Goal: Task Accomplishment & Management: Manage account settings

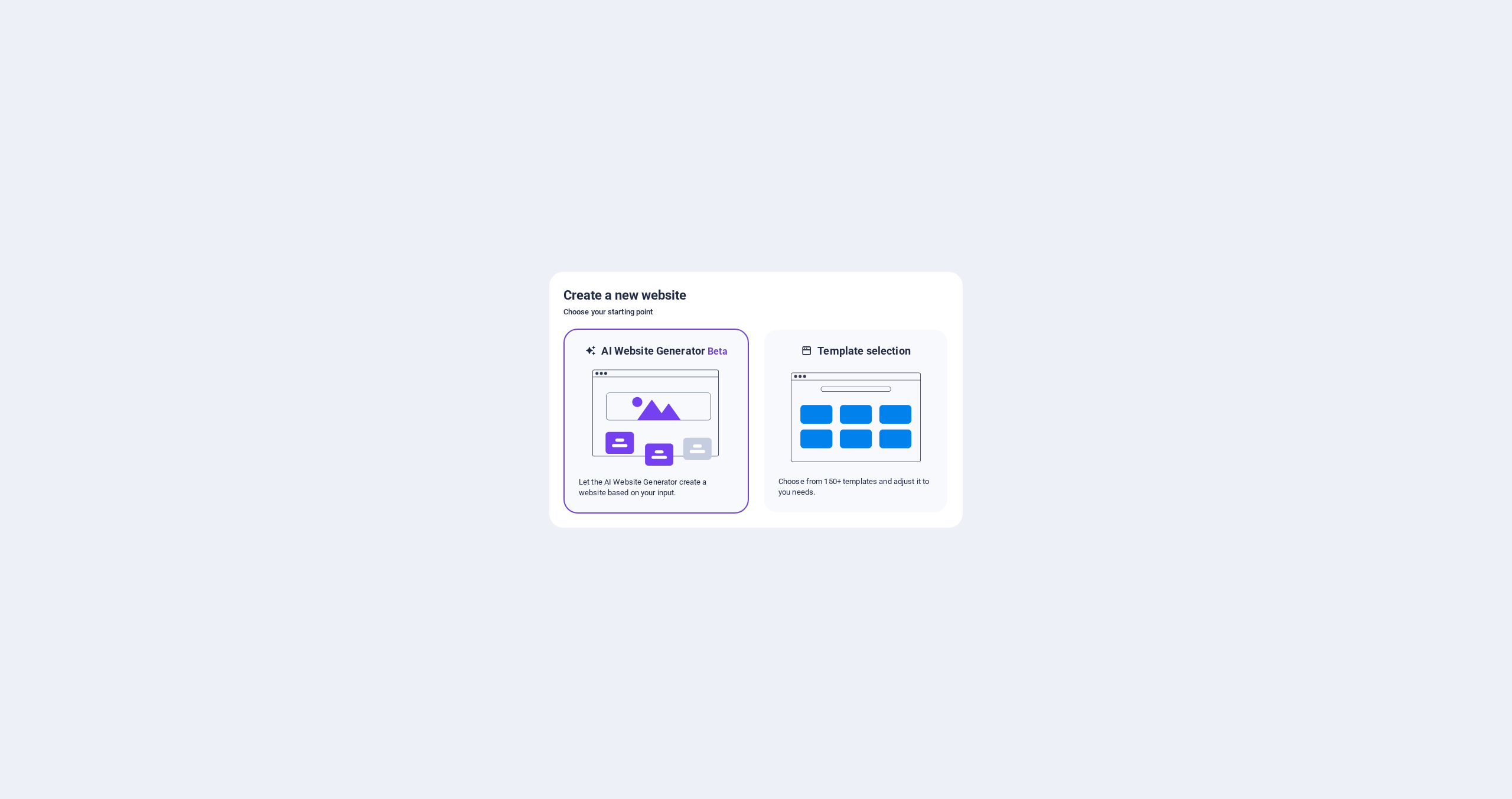
click at [675, 376] on img at bounding box center [655, 417] width 130 height 118
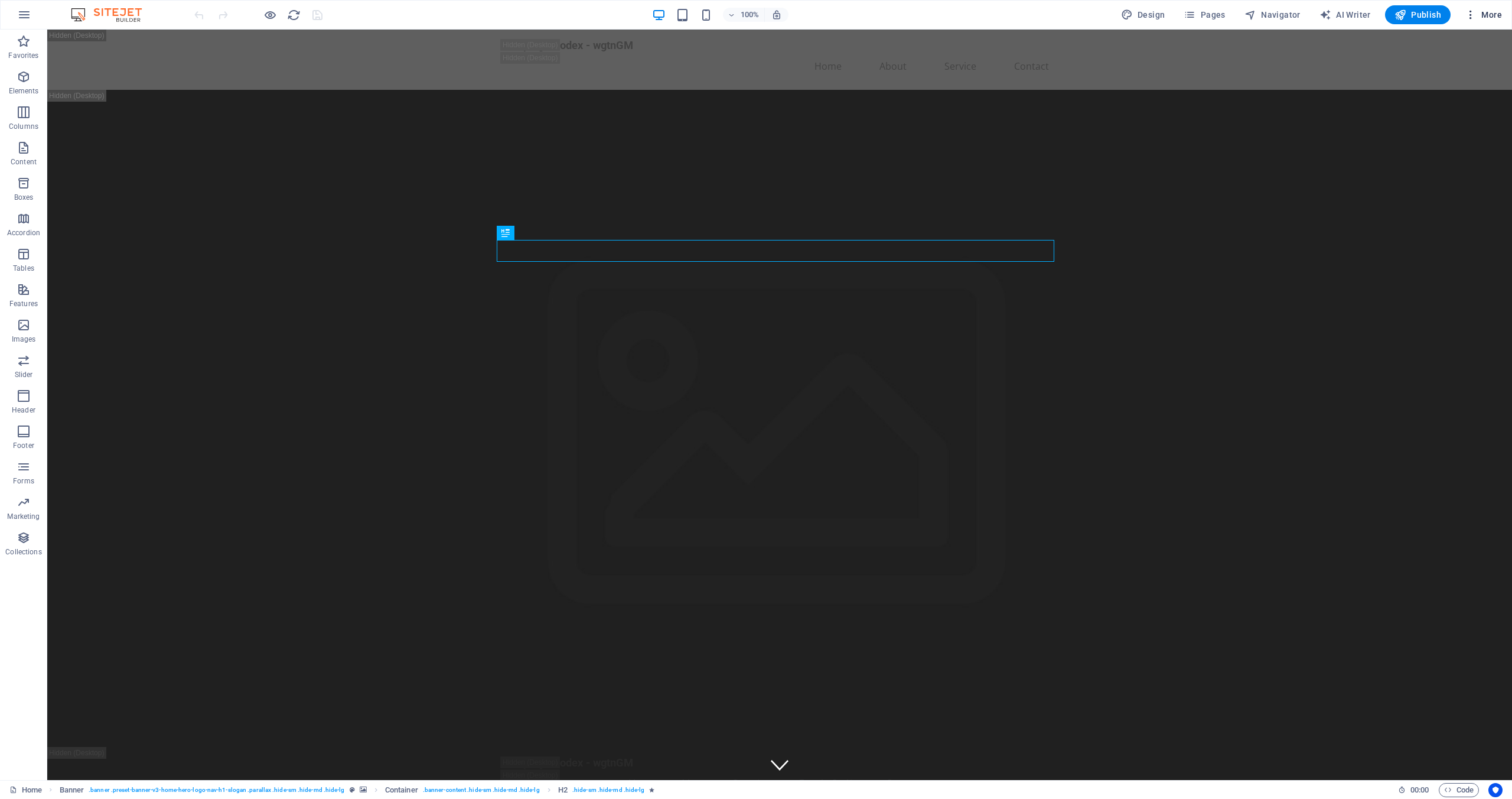
click at [1468, 15] on icon "button" at bounding box center [1470, 15] width 12 height 12
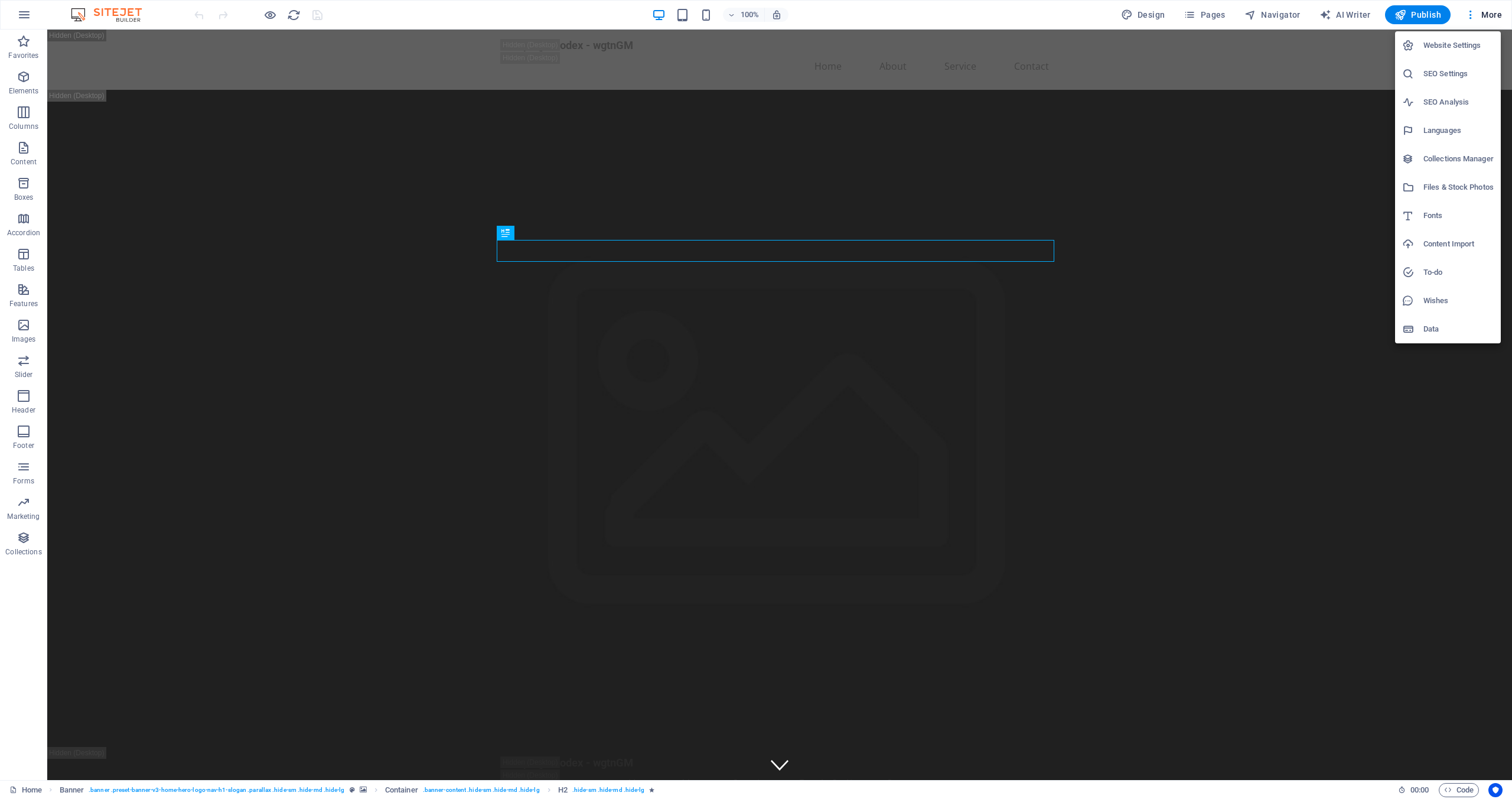
click at [556, 125] on div at bounding box center [756, 399] width 1512 height 799
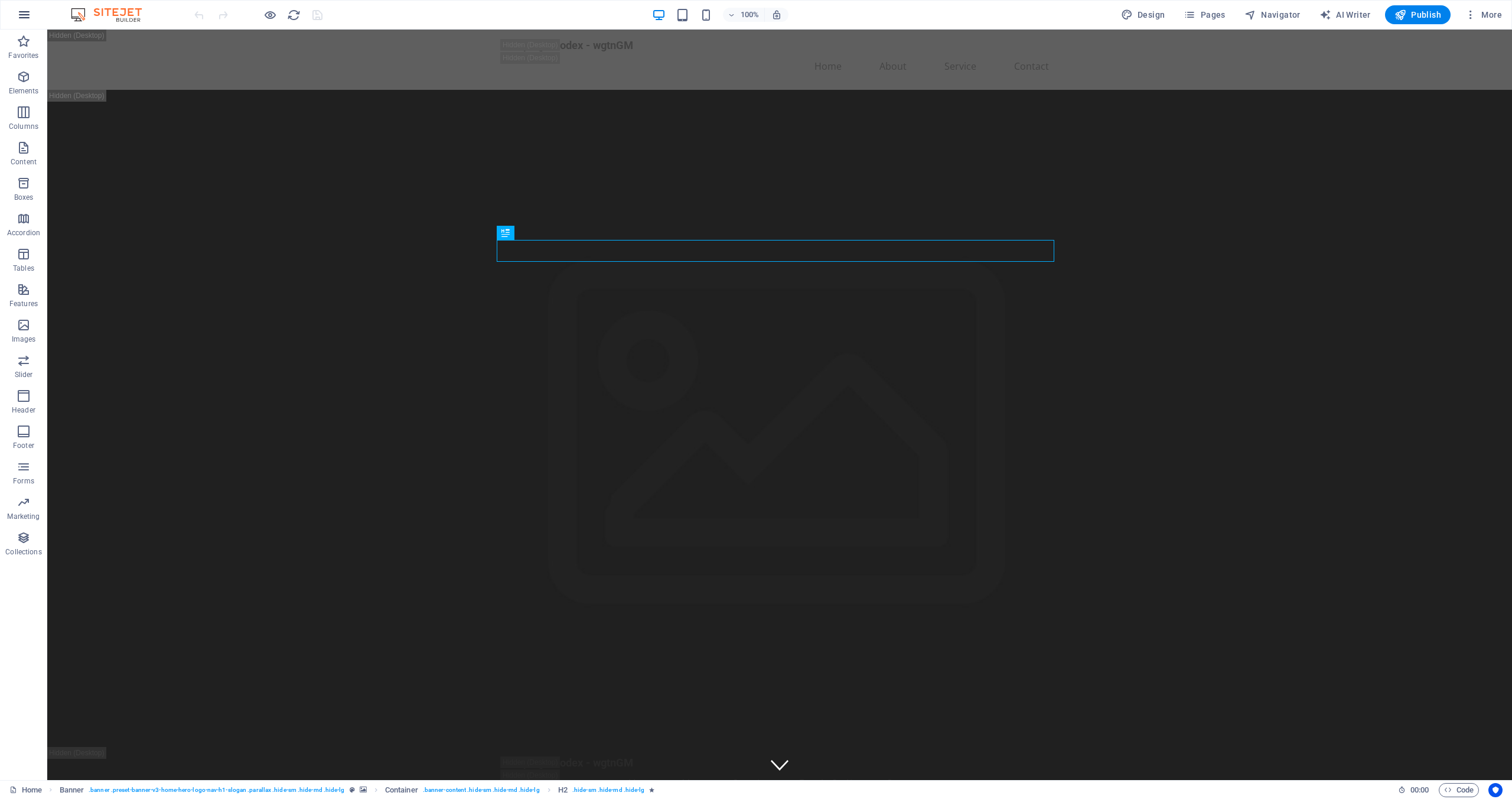
click at [23, 9] on icon "button" at bounding box center [25, 15] width 15 height 15
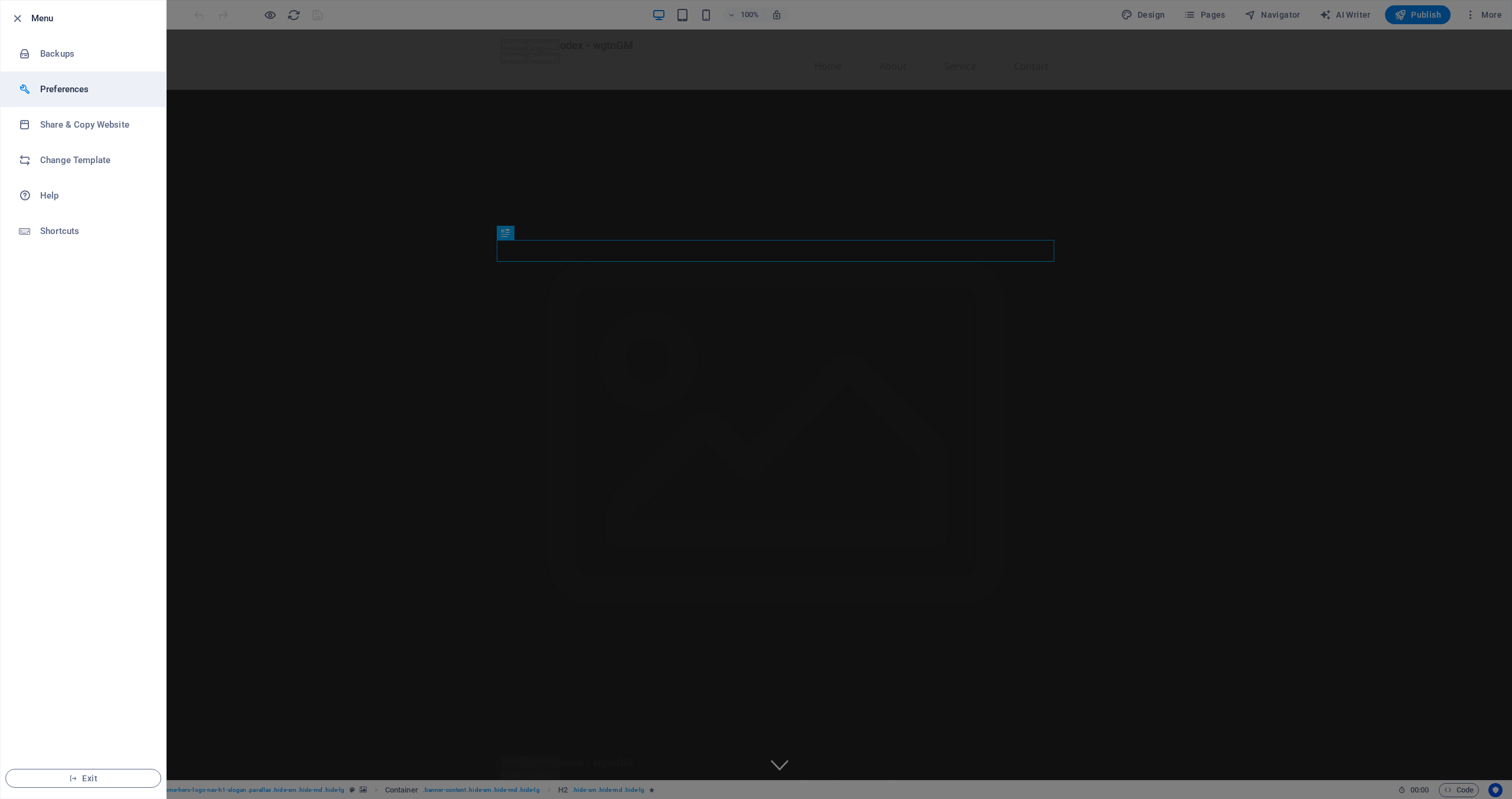
click at [113, 73] on li "Preferences" at bounding box center [84, 89] width 165 height 35
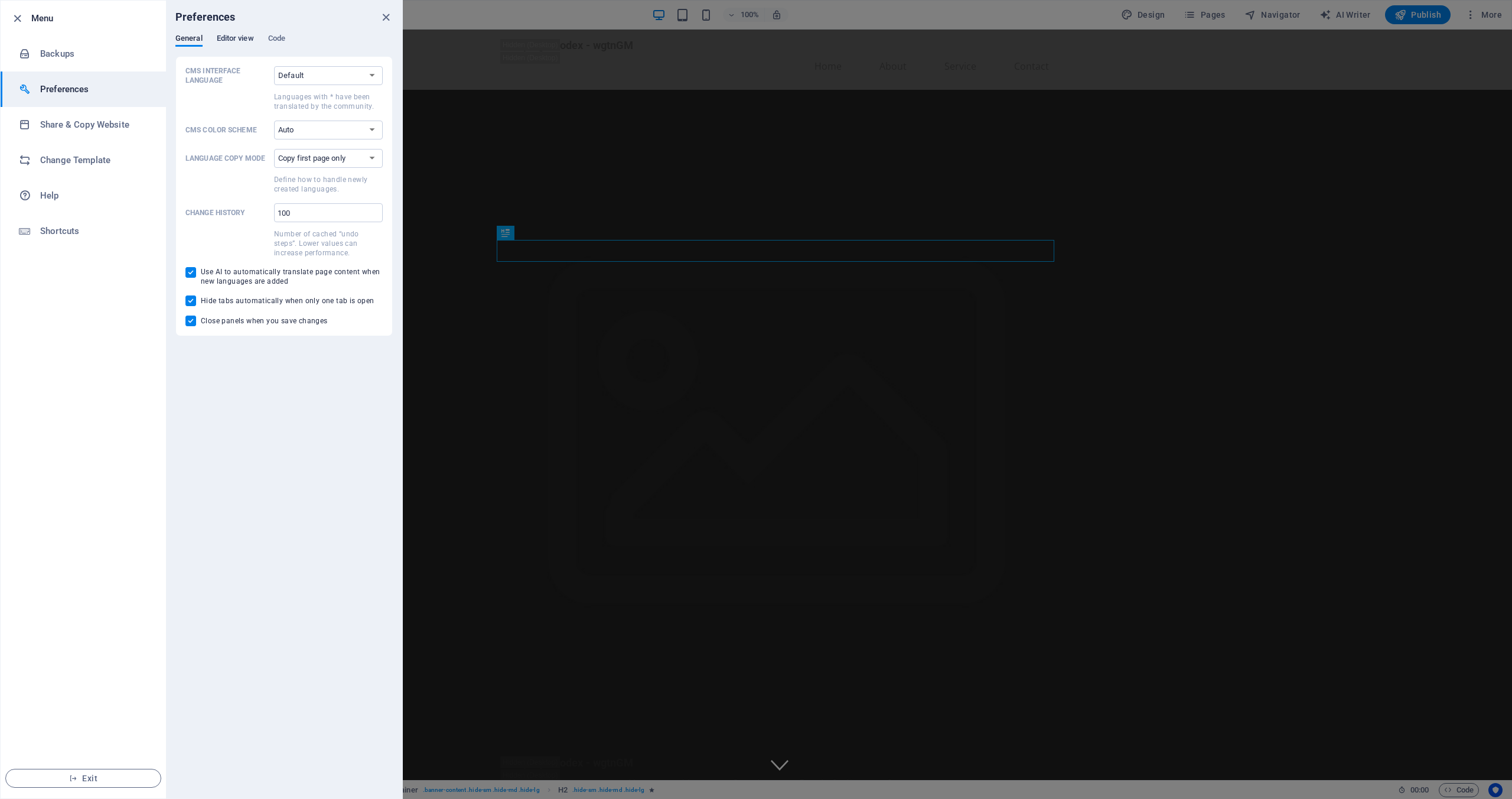
click at [222, 35] on span "Editor view" at bounding box center [234, 39] width 37 height 16
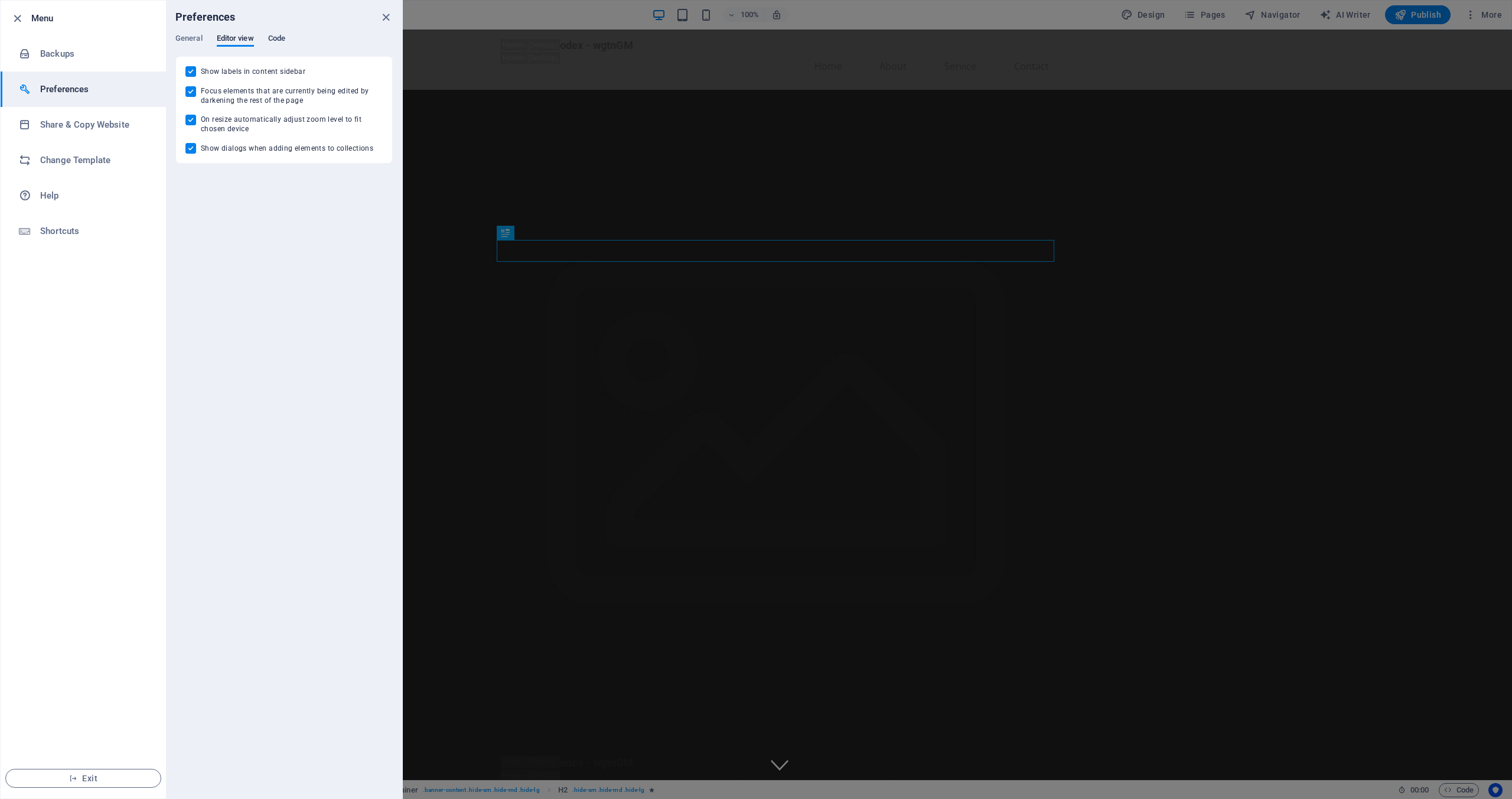
click at [271, 38] on span "Code" at bounding box center [276, 39] width 17 height 16
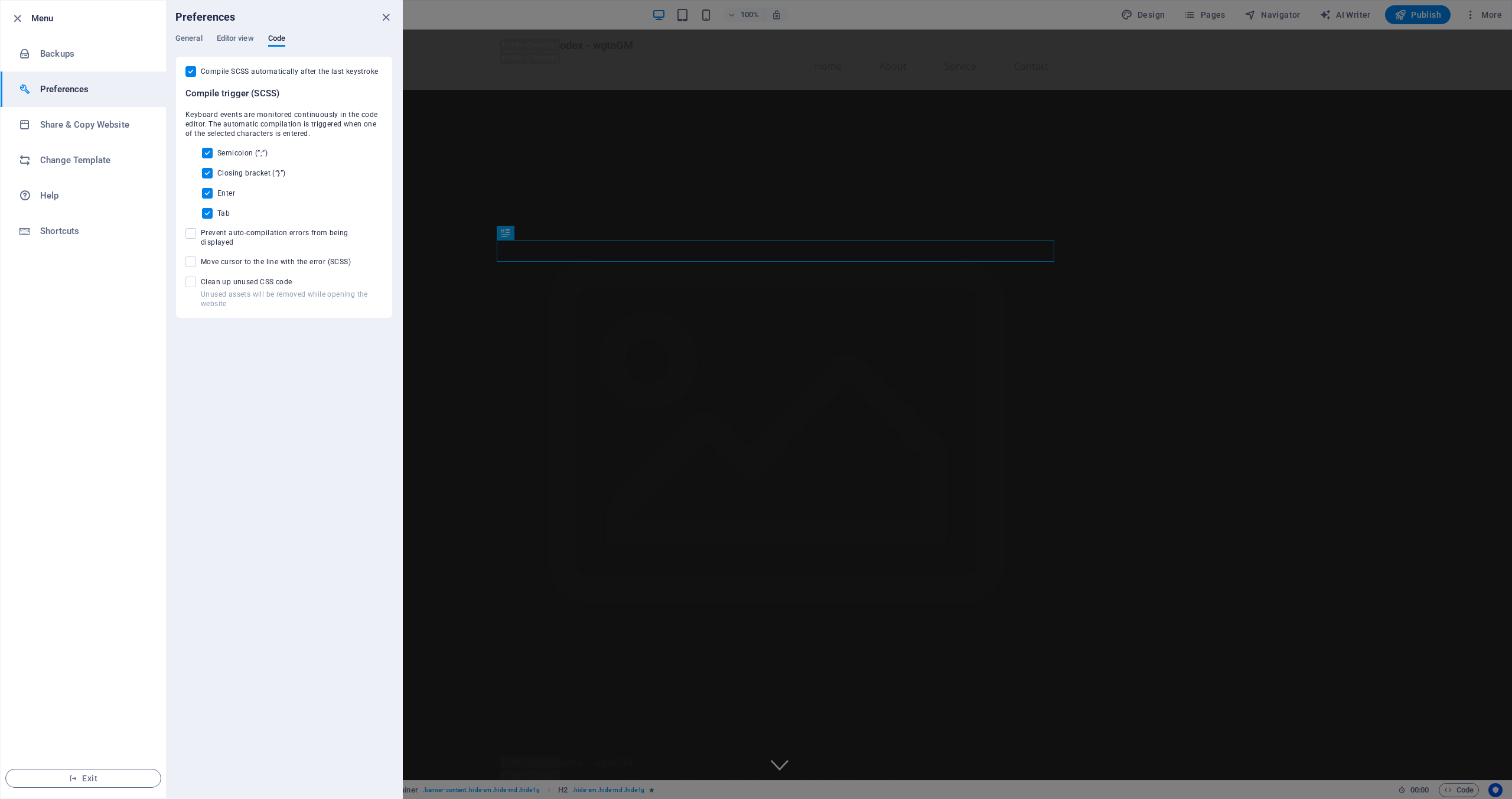
click at [381, 14] on icon "close" at bounding box center [385, 17] width 14 height 14
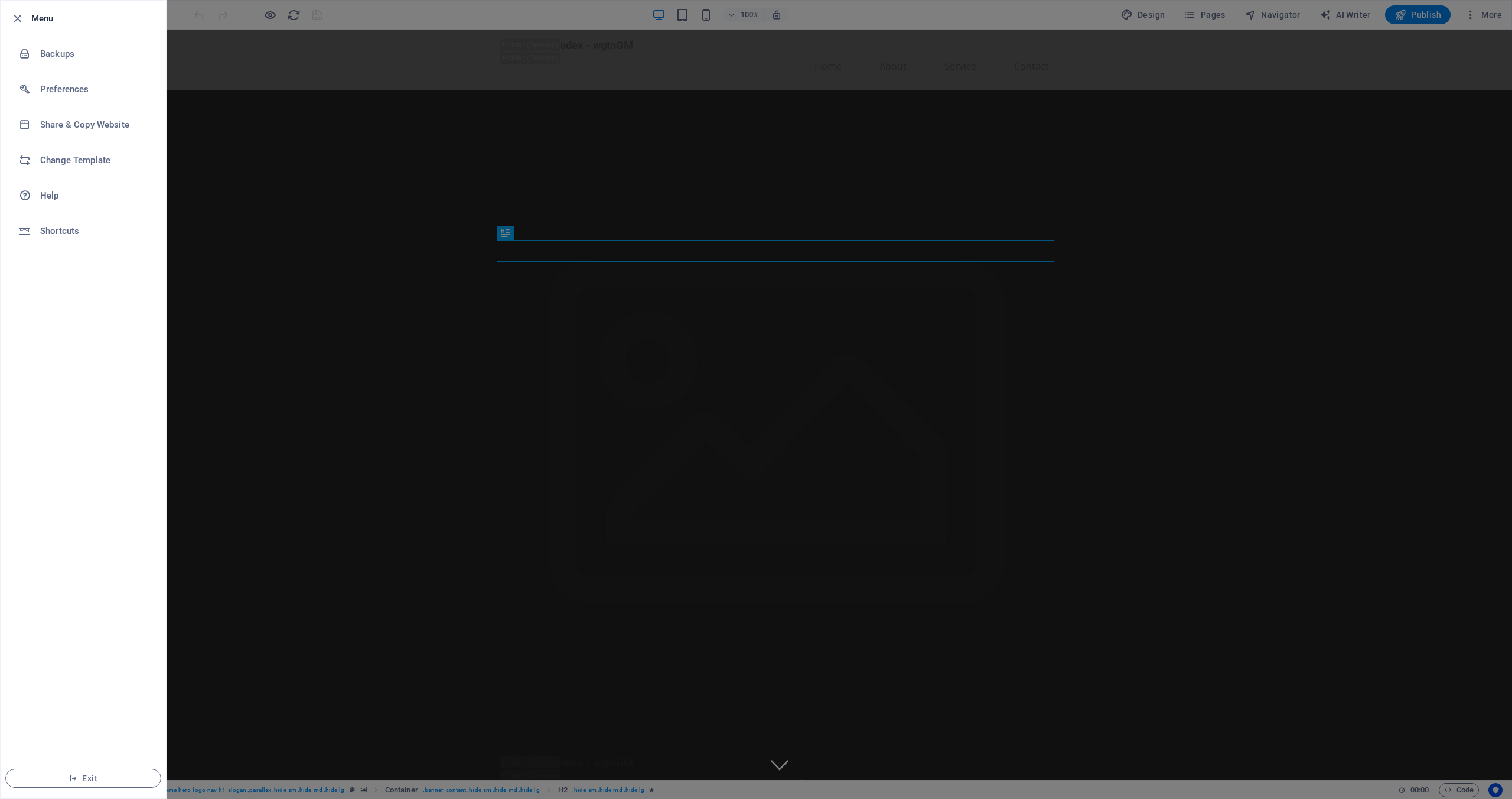
click at [1098, 97] on div at bounding box center [756, 399] width 1512 height 799
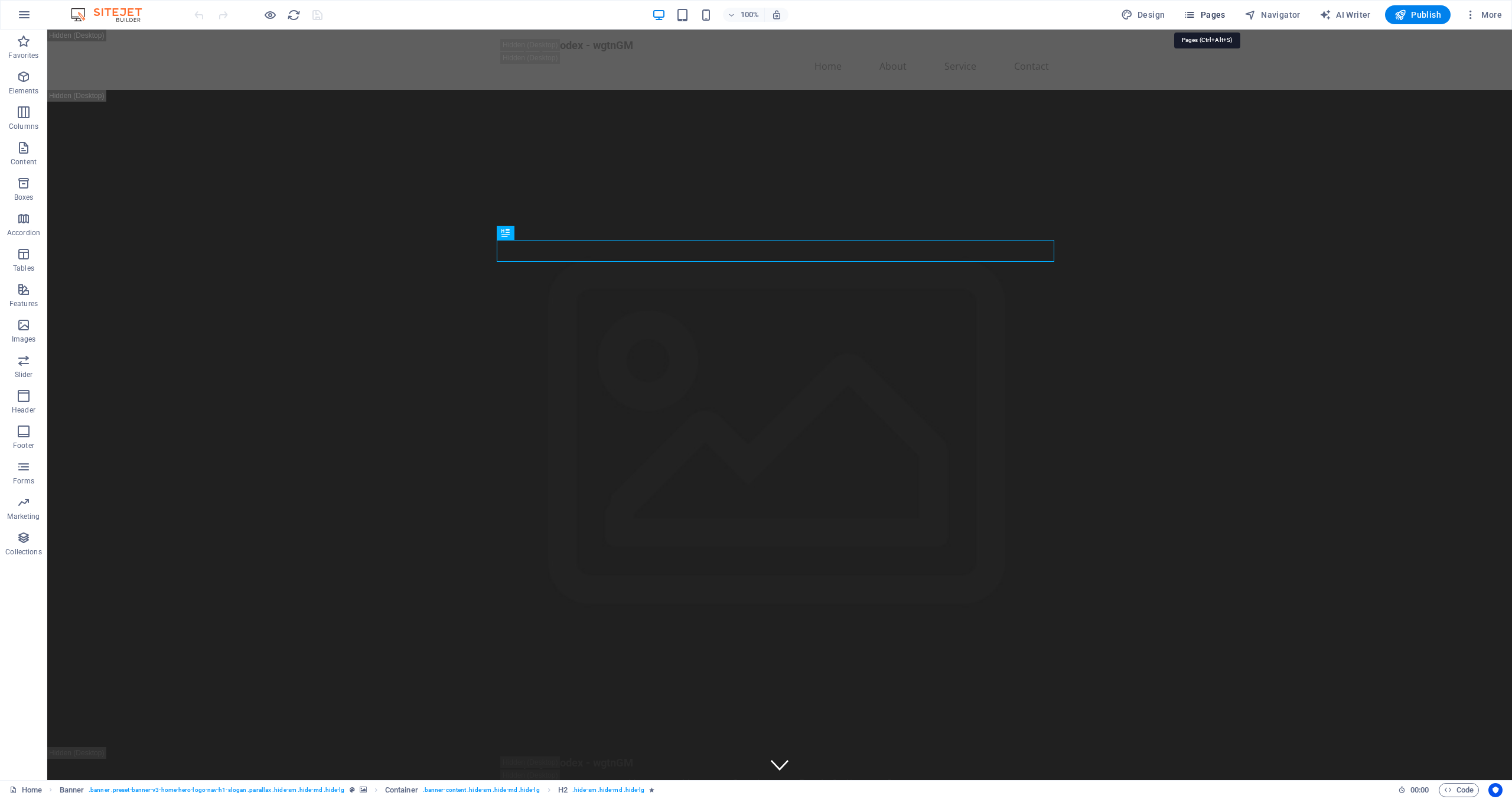
click at [1223, 17] on span "Pages" at bounding box center [1203, 15] width 41 height 12
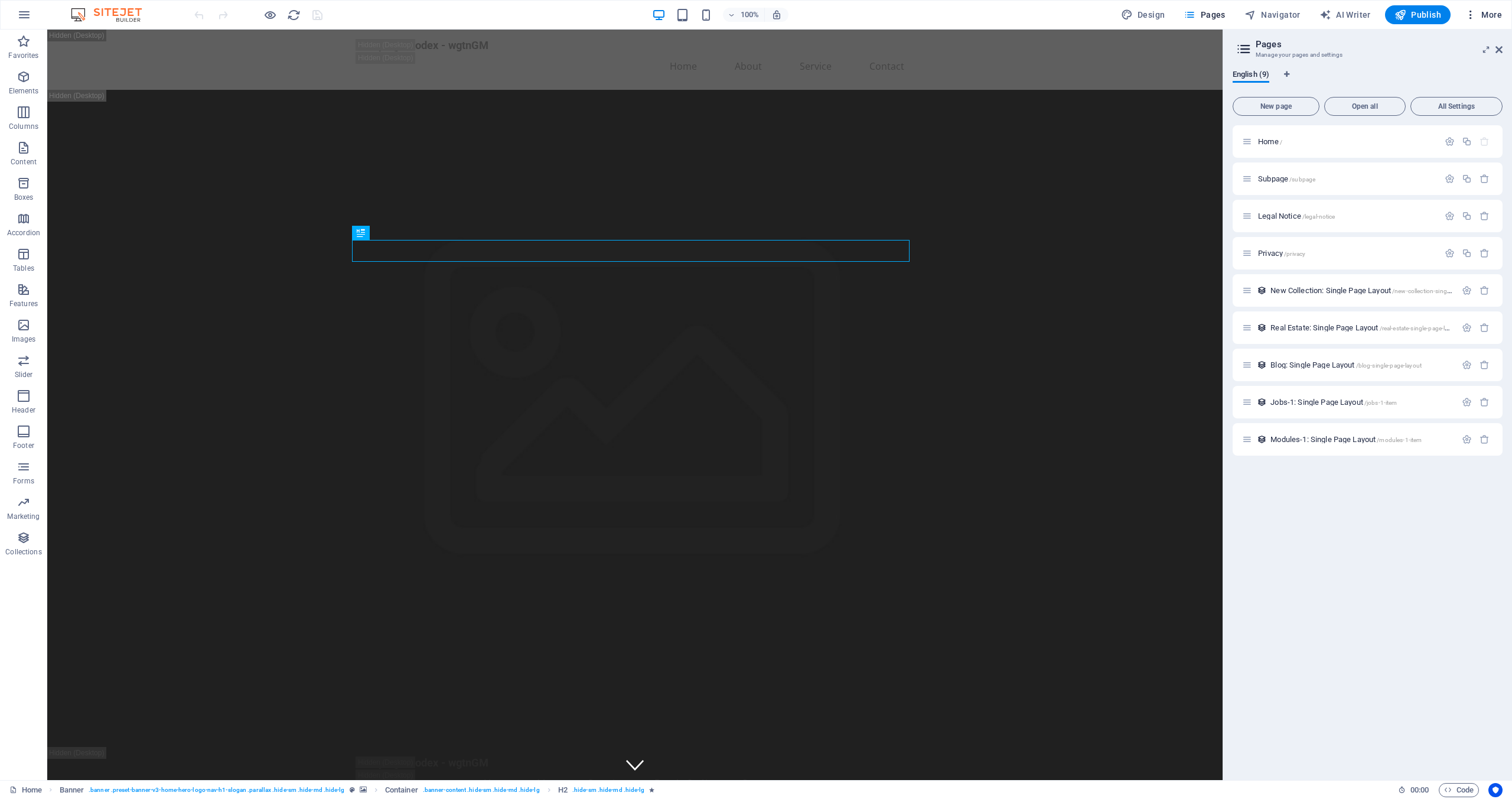
click at [1481, 16] on span "More" at bounding box center [1483, 15] width 37 height 12
drag, startPoint x: 104, startPoint y: 56, endPoint x: 112, endPoint y: 35, distance: 22.5
click at [104, 56] on div at bounding box center [756, 399] width 1512 height 799
click at [35, 13] on button "button" at bounding box center [24, 15] width 28 height 28
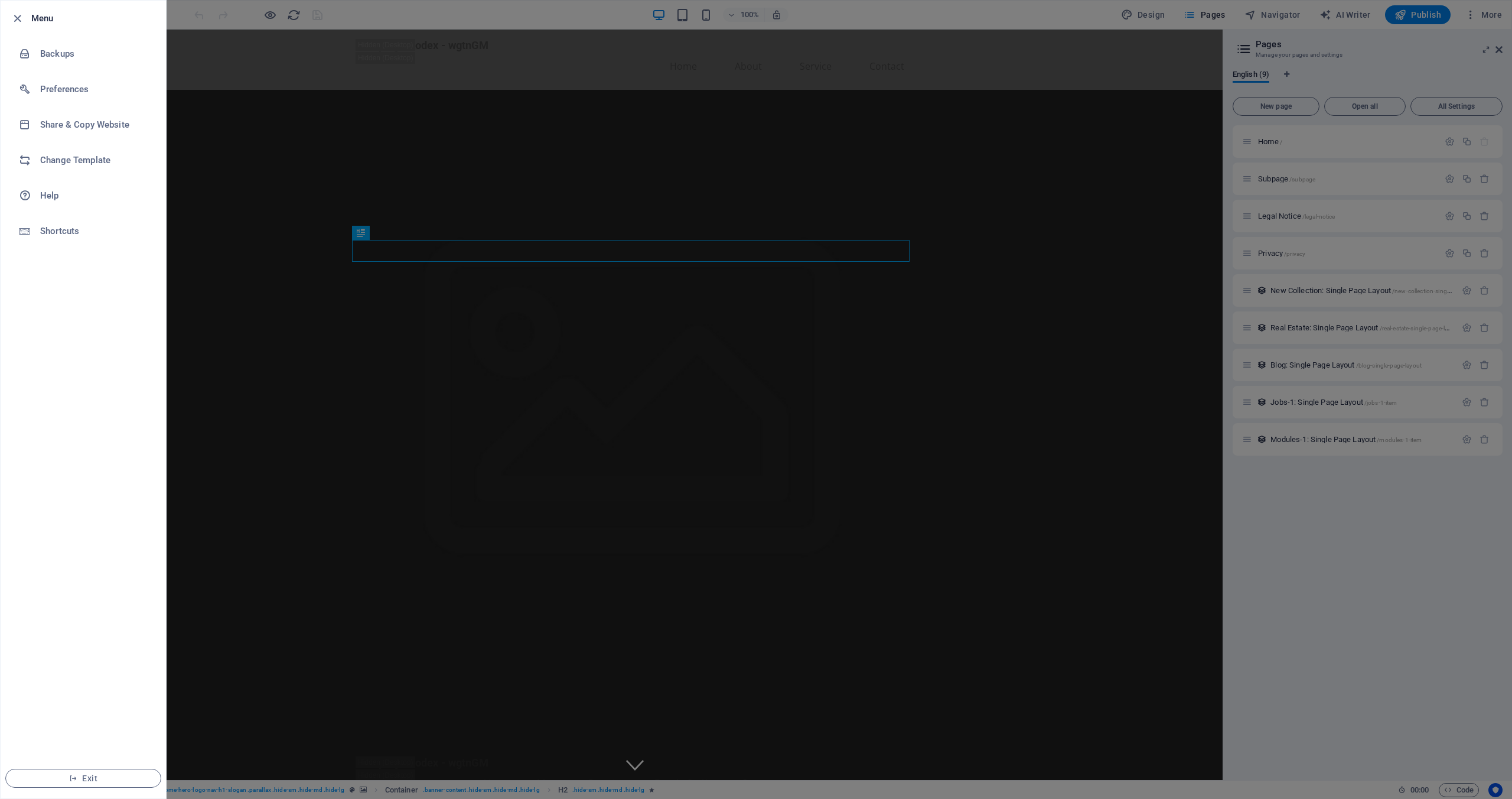
click at [242, 335] on div at bounding box center [756, 399] width 1512 height 799
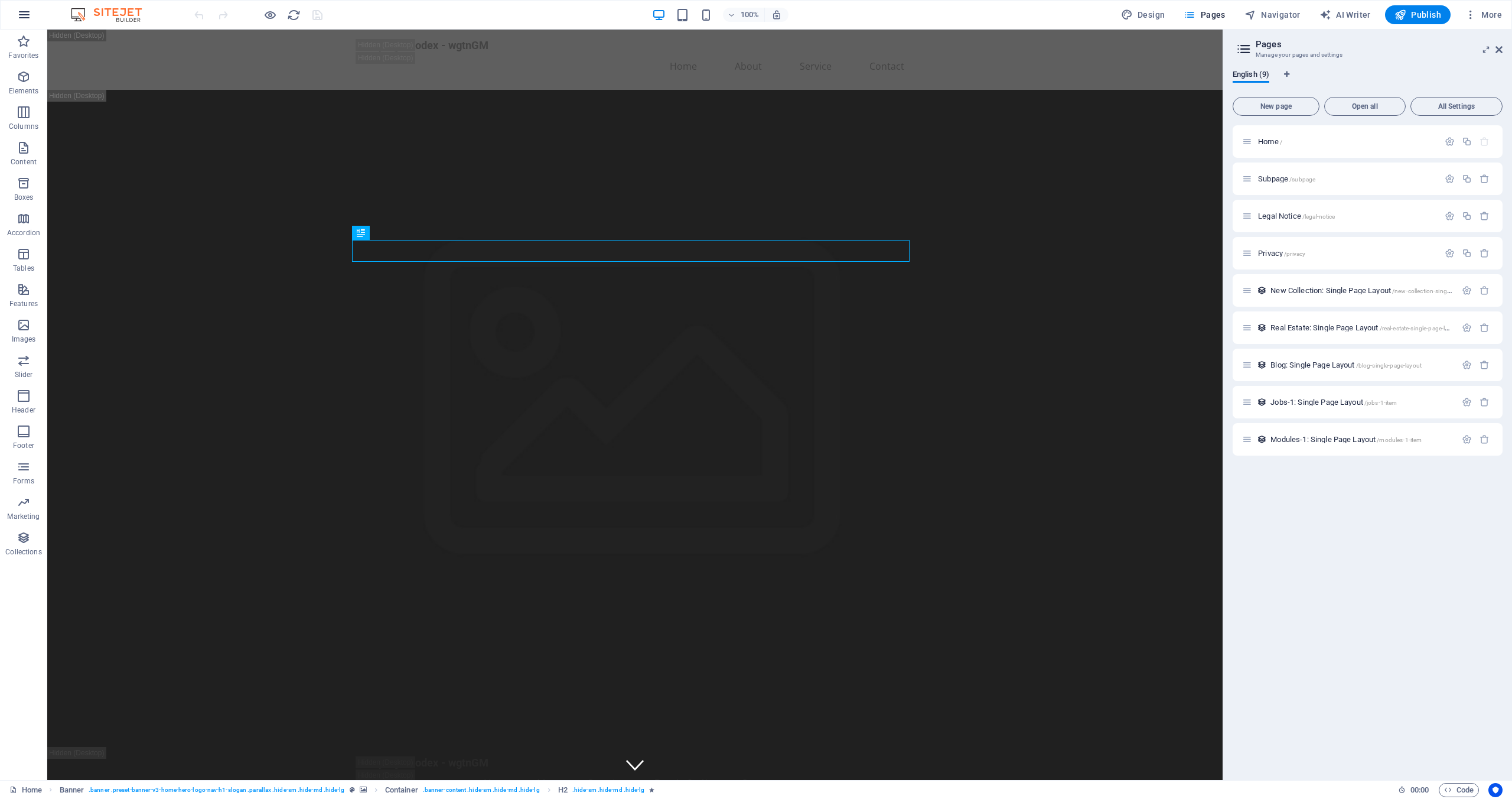
click at [17, 18] on icon "button" at bounding box center [25, 15] width 15 height 15
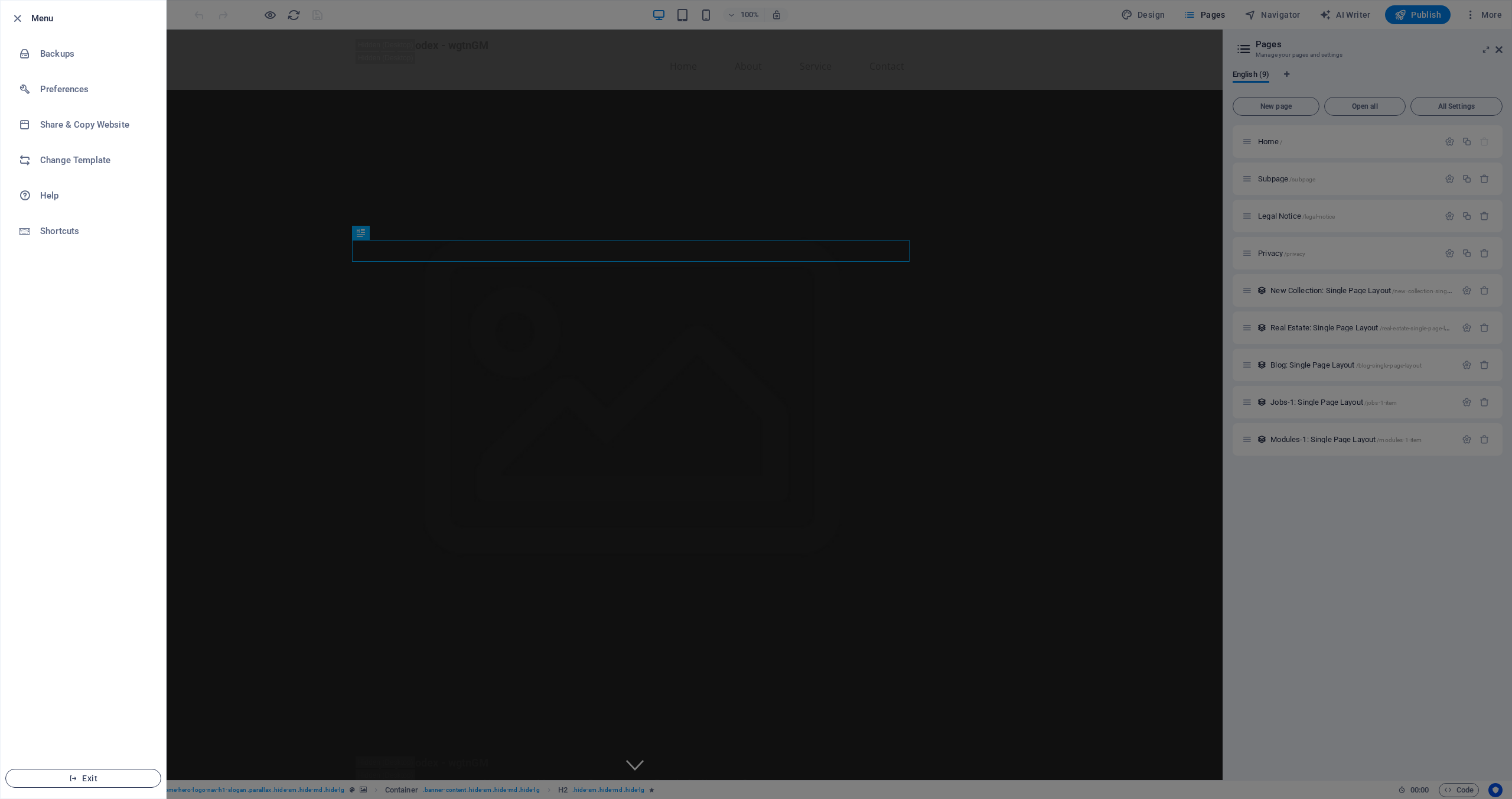
click at [86, 771] on button "Exit" at bounding box center [84, 777] width 156 height 19
click at [90, 778] on span "Exit" at bounding box center [83, 778] width 135 height 9
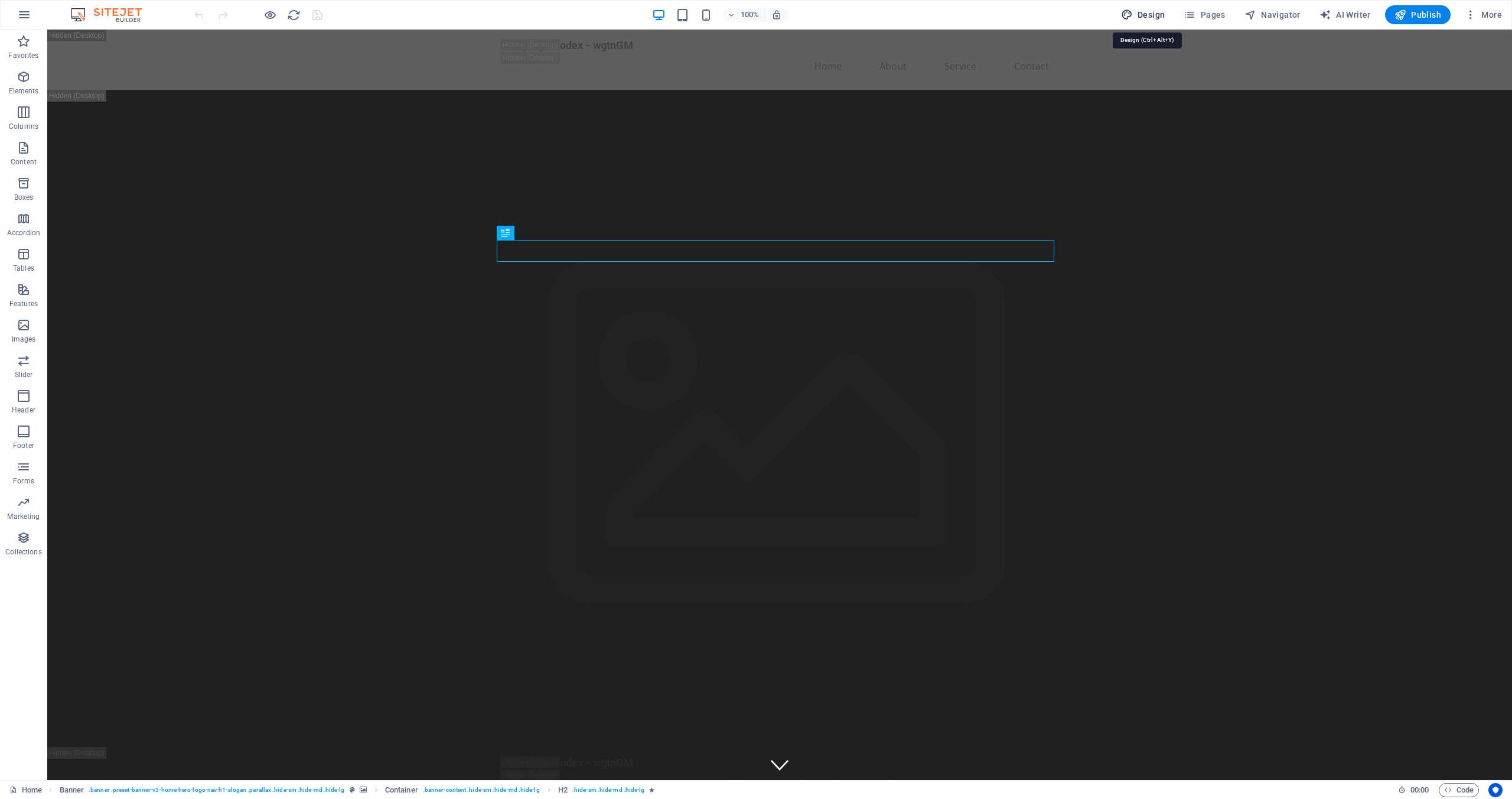
click at [1154, 16] on span "Design" at bounding box center [1142, 15] width 45 height 12
select select "px"
select select "200"
select select "px"
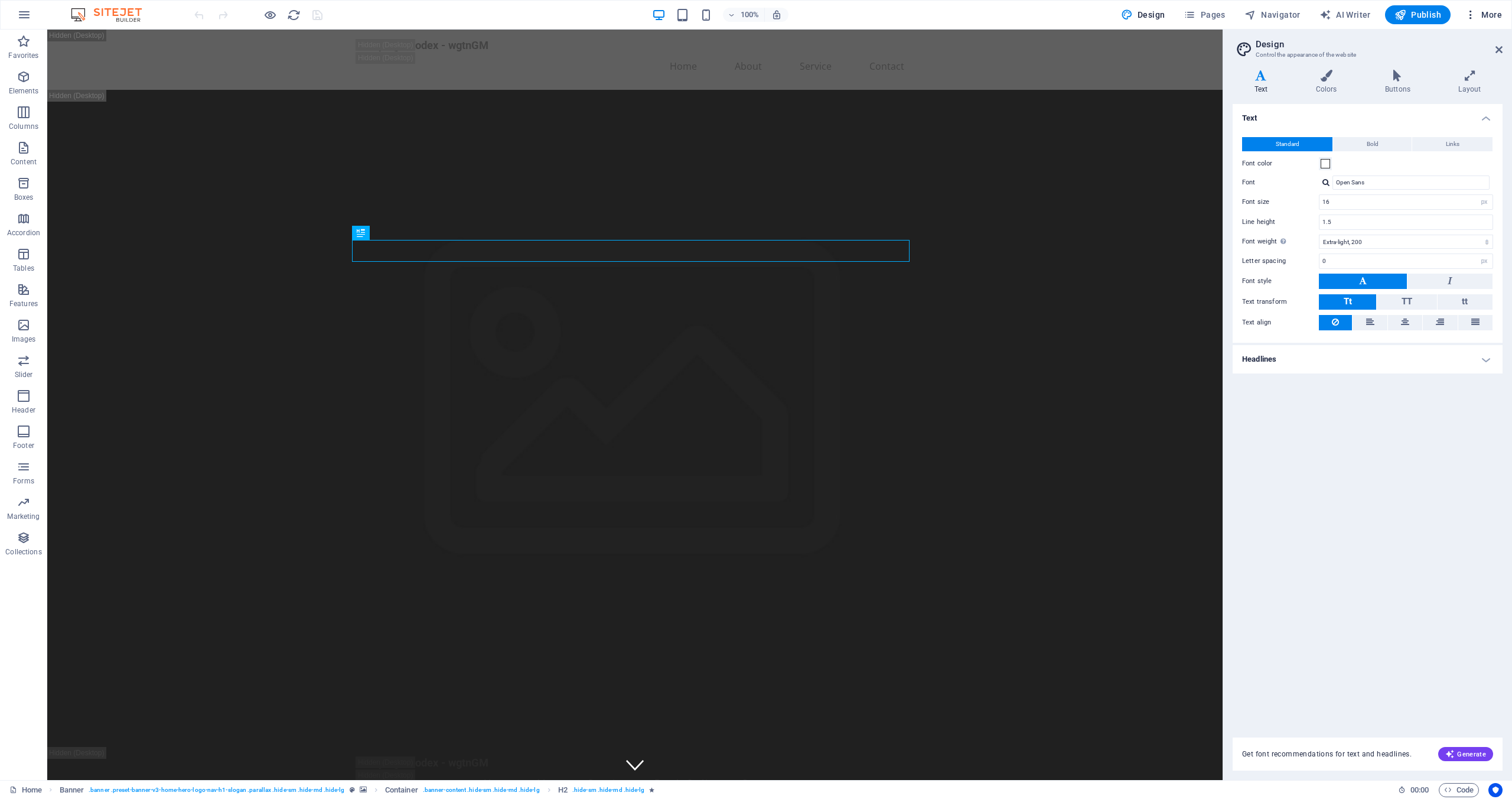
click at [1484, 15] on span "More" at bounding box center [1483, 15] width 37 height 12
click at [1453, 45] on h6 "Website Settings" at bounding box center [1457, 45] width 70 height 15
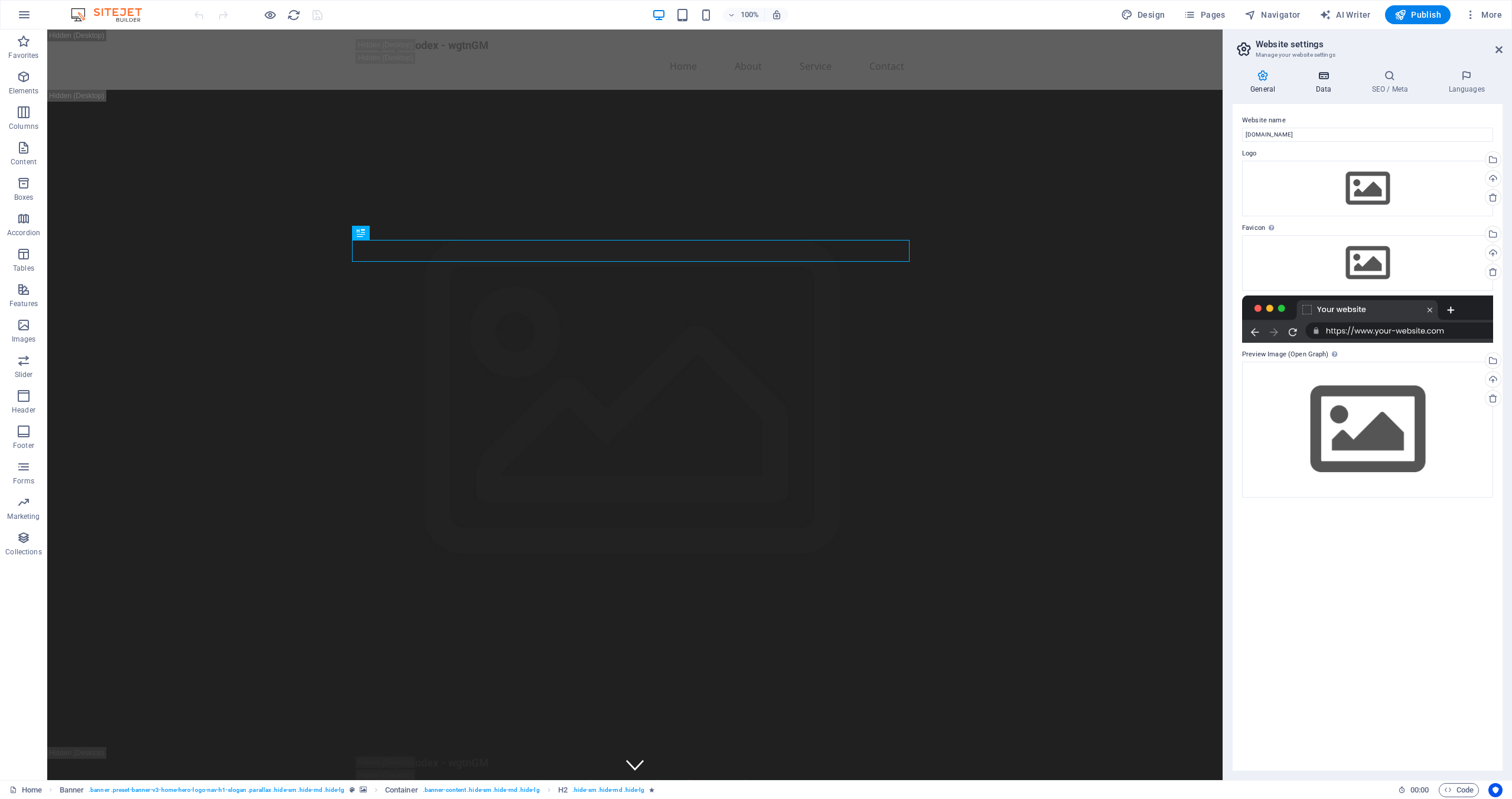
click at [1317, 77] on icon at bounding box center [1323, 75] width 52 height 12
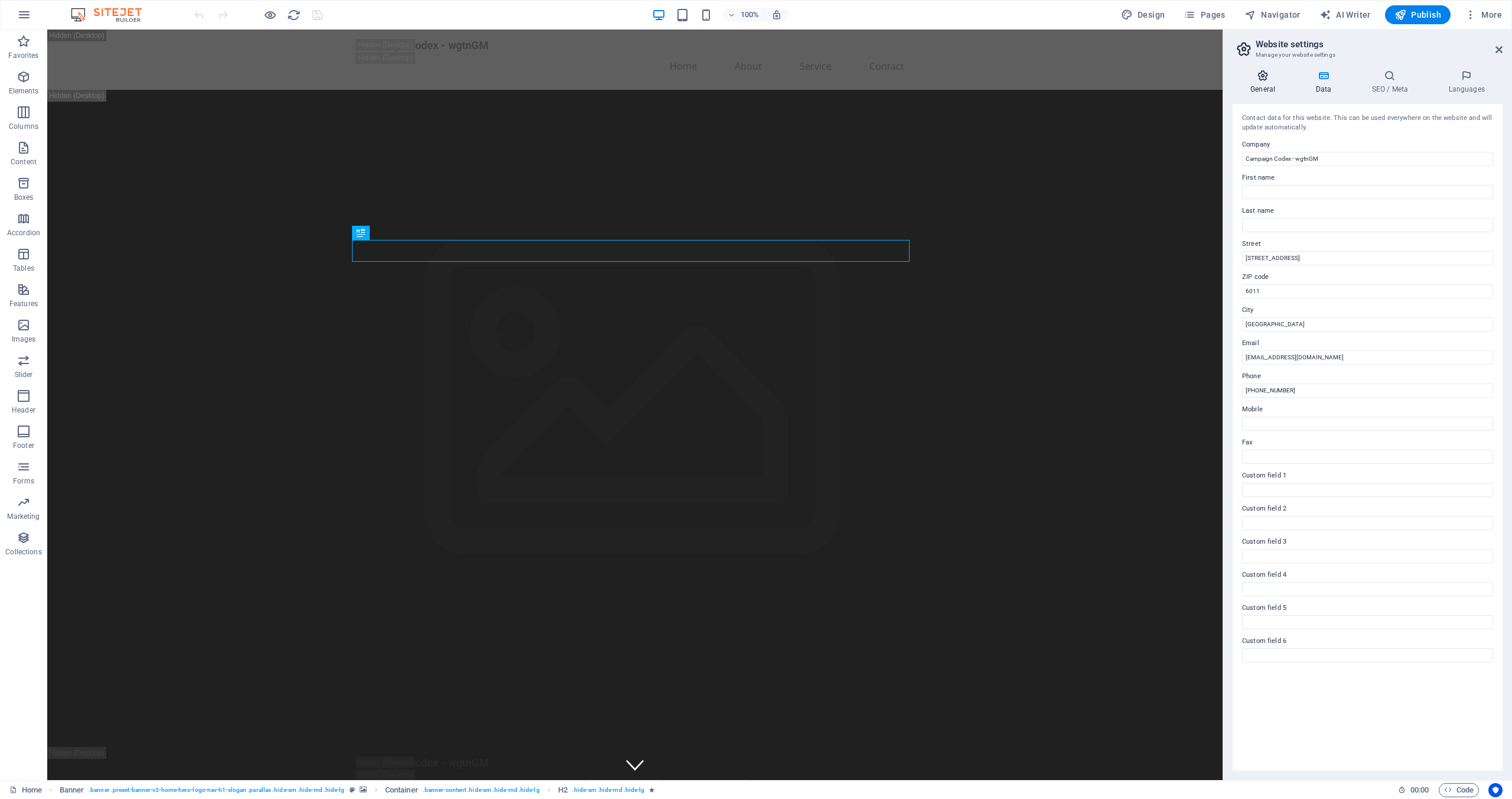
click at [1258, 74] on icon at bounding box center [1262, 75] width 60 height 12
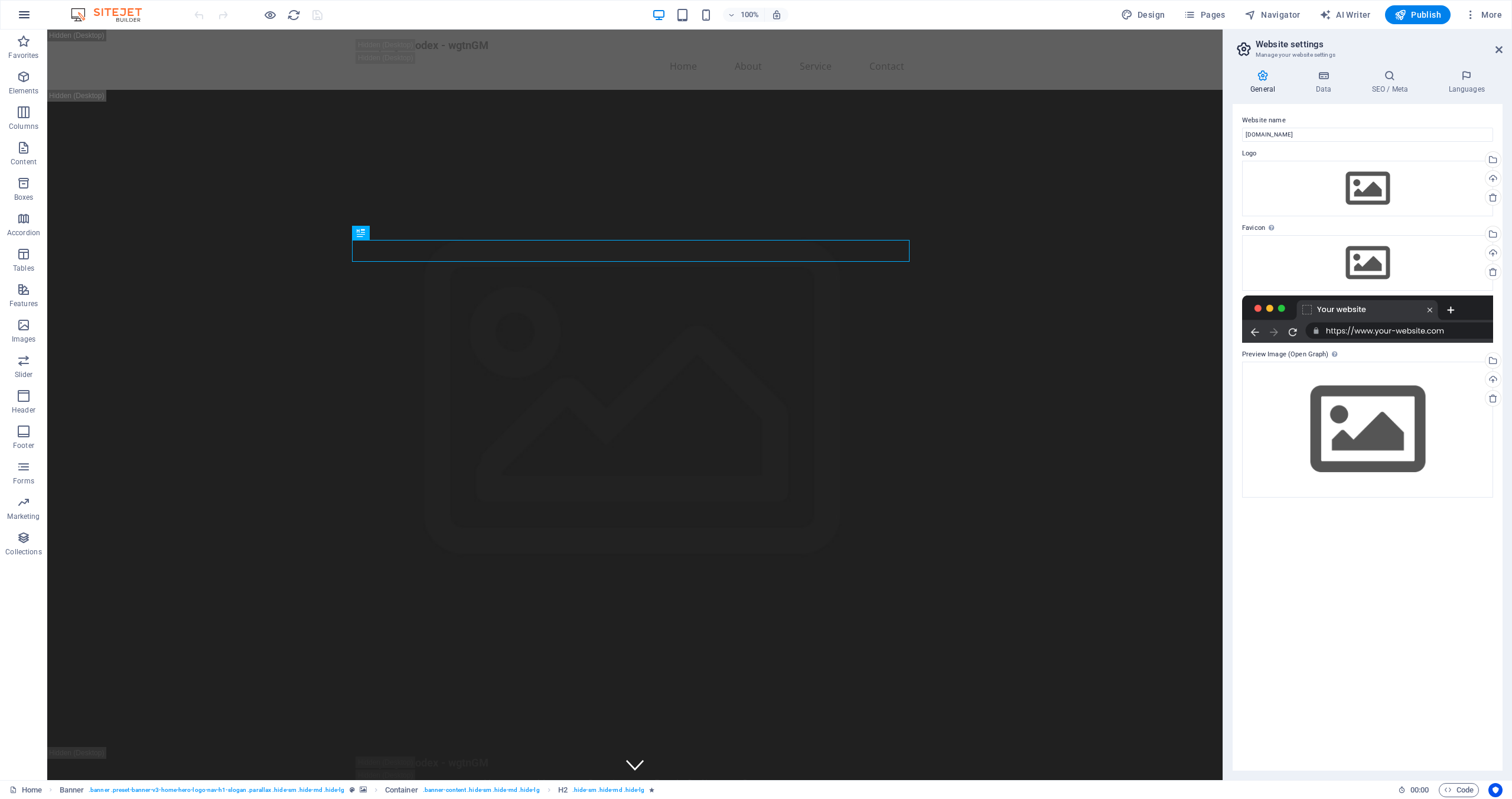
click at [23, 16] on icon "button" at bounding box center [25, 15] width 15 height 15
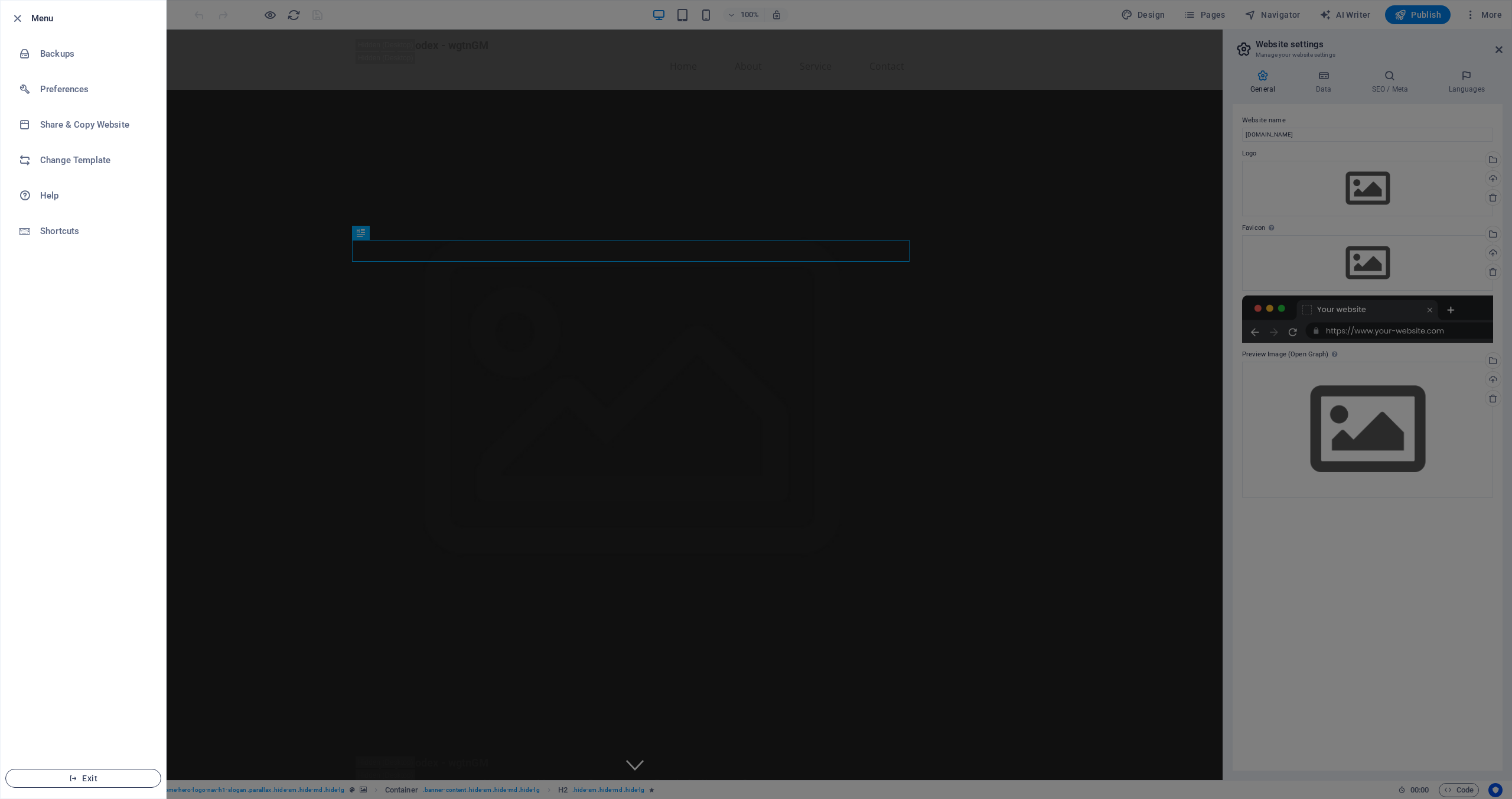
click at [91, 785] on button "Exit" at bounding box center [84, 777] width 156 height 19
